Goal: Task Accomplishment & Management: Manage account settings

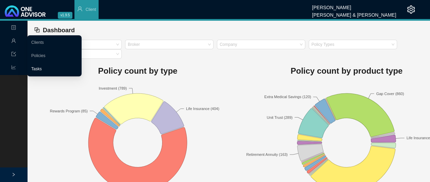
click at [37, 69] on link "Tasks" at bounding box center [36, 69] width 11 height 5
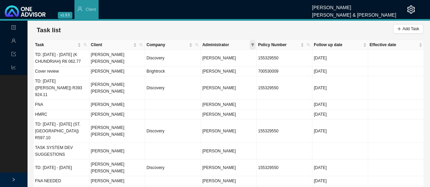
click at [253, 45] on icon "filter" at bounding box center [252, 44] width 3 height 3
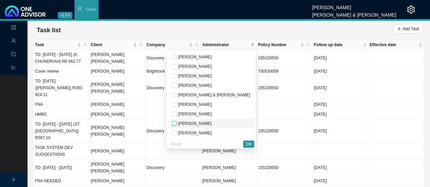
click at [177, 123] on input "checkbox" at bounding box center [174, 123] width 5 height 5
checkbox input "true"
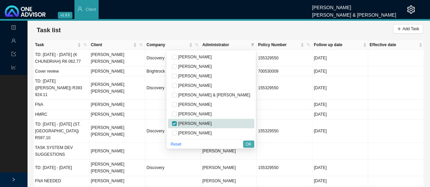
click at [246, 143] on span "OK" at bounding box center [249, 144] width 6 height 7
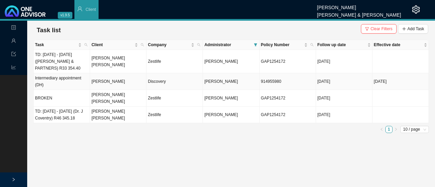
click at [72, 80] on td "Intermediary appointment (DH)" at bounding box center [62, 81] width 56 height 17
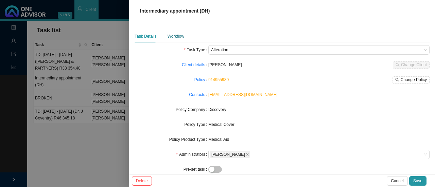
click at [178, 38] on div "Workflow" at bounding box center [175, 36] width 17 height 7
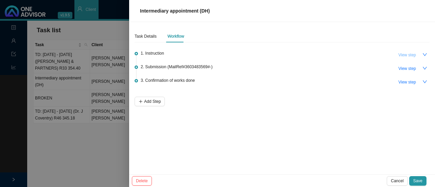
click at [402, 57] on span "View step" at bounding box center [407, 55] width 18 height 7
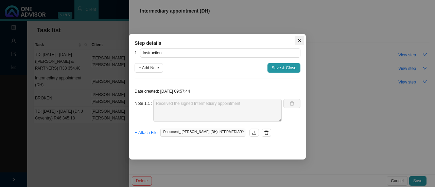
click at [298, 43] on button "Close" at bounding box center [299, 41] width 10 height 10
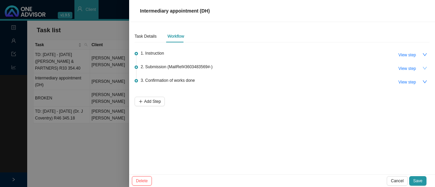
click at [421, 69] on button "button" at bounding box center [425, 69] width 10 height 10
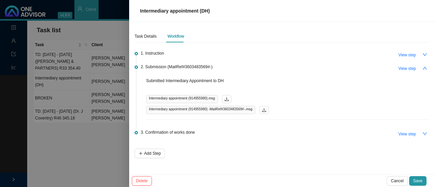
click at [163, 97] on span "Intermediary appointment (914955980).msg" at bounding box center [182, 99] width 72 height 8
click at [260, 94] on div "Submitted Intermediary Appointment to DH Intermediary appointment (914955980).m…" at bounding box center [287, 98] width 283 height 42
click at [405, 133] on span "View step" at bounding box center [407, 134] width 18 height 7
type input "Confirmation of works done"
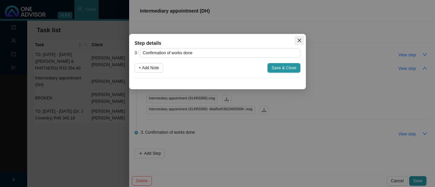
click at [300, 40] on icon "close" at bounding box center [299, 40] width 5 height 5
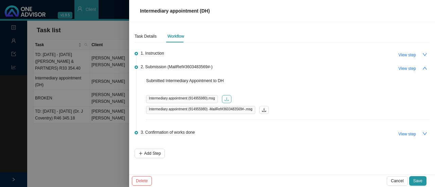
click at [226, 99] on icon "download" at bounding box center [226, 99] width 4 height 4
click at [224, 99] on icon "download" at bounding box center [226, 99] width 5 height 5
click at [198, 99] on span "Intermediary appointment (914955980).msg" at bounding box center [182, 99] width 72 height 8
click at [228, 96] on button "button" at bounding box center [227, 99] width 10 height 8
click at [418, 181] on span "Save" at bounding box center [417, 181] width 9 height 7
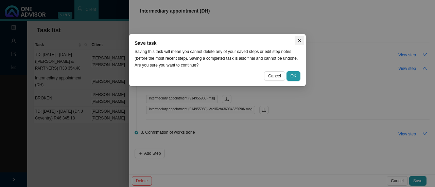
click at [301, 39] on icon "close" at bounding box center [300, 41] width 4 height 4
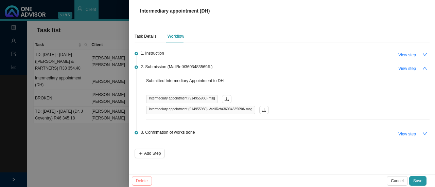
click at [399, 180] on span "Cancel" at bounding box center [397, 181] width 13 height 7
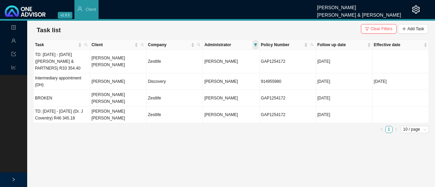
click at [257, 43] on span at bounding box center [255, 45] width 6 height 10
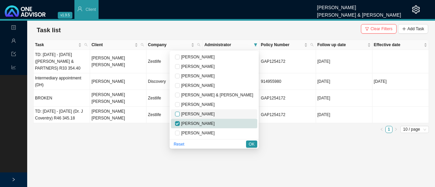
click at [180, 111] on label at bounding box center [177, 114] width 5 height 7
click at [180, 112] on input "checkbox" at bounding box center [177, 114] width 5 height 5
checkbox input "true"
click at [253, 144] on span "OK" at bounding box center [252, 144] width 6 height 7
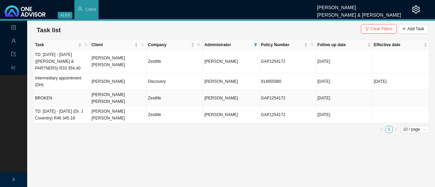
click at [110, 95] on td "[PERSON_NAME] [PERSON_NAME]" at bounding box center [118, 98] width 56 height 17
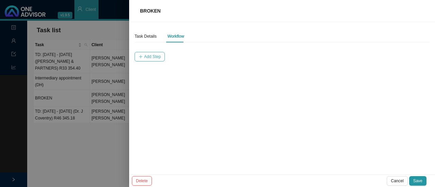
click at [146, 58] on span "Add Step" at bounding box center [152, 56] width 17 height 7
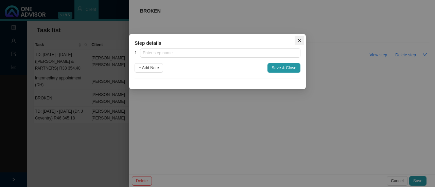
click at [302, 40] on span "Close" at bounding box center [299, 40] width 10 height 5
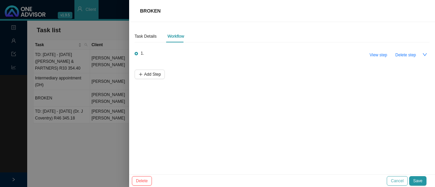
click at [399, 181] on span "Cancel" at bounding box center [397, 181] width 13 height 7
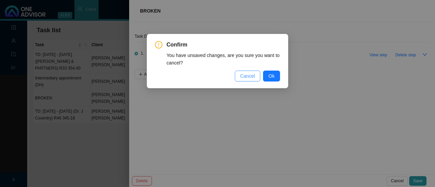
click at [252, 80] on button "Cancel" at bounding box center [248, 76] width 26 height 11
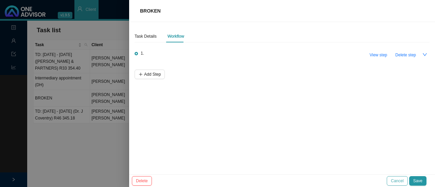
click at [397, 182] on span "Cancel" at bounding box center [397, 181] width 13 height 7
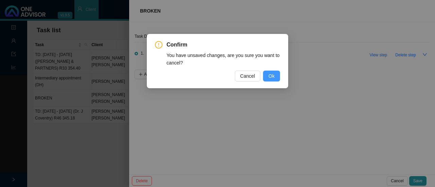
click at [272, 77] on span "Ok" at bounding box center [271, 75] width 6 height 7
